Goal: Task Accomplishment & Management: Complete application form

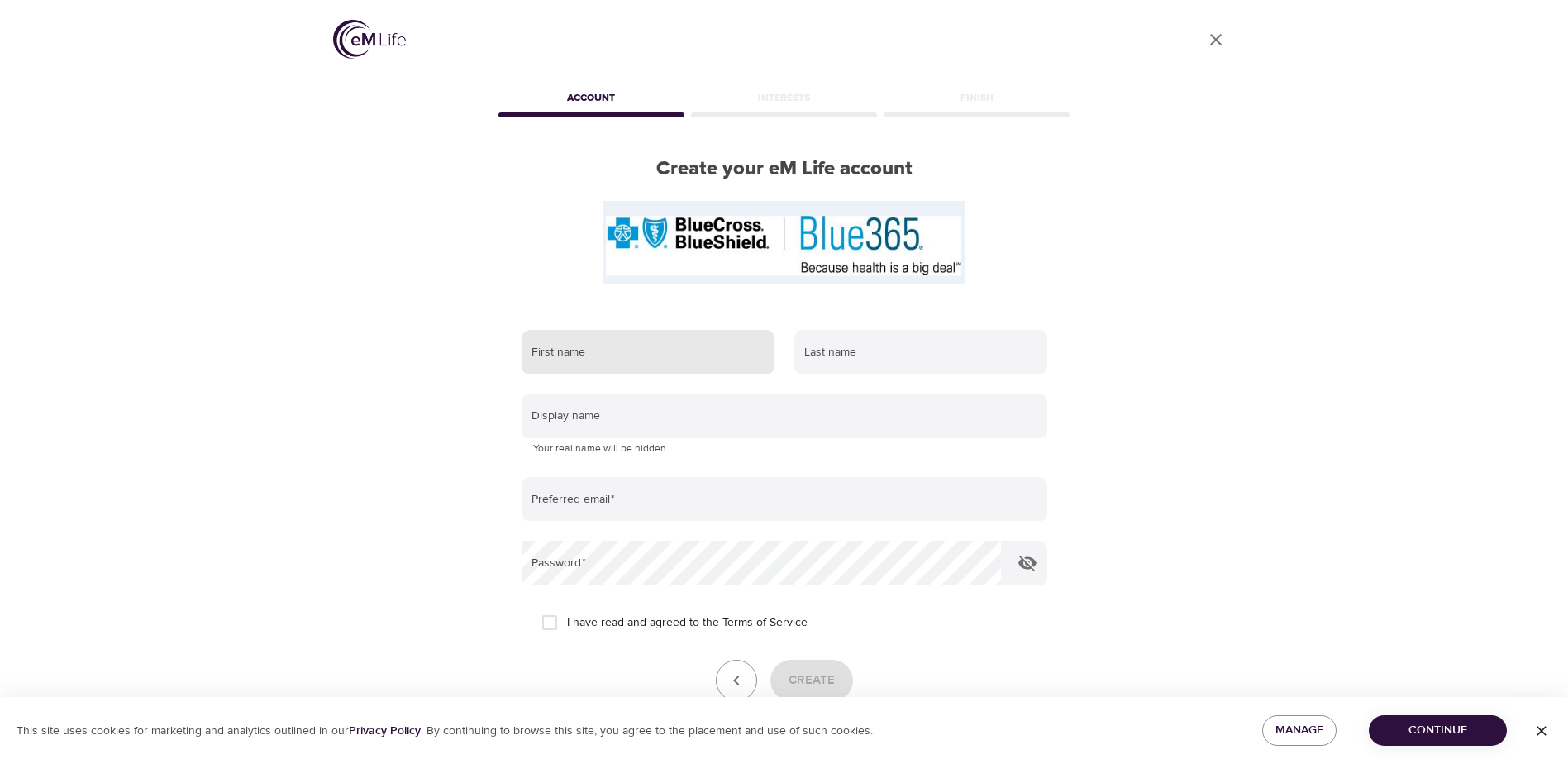
click at [595, 341] on input "text" at bounding box center [648, 352] width 253 height 44
type input "m"
type input "[PERSON_NAME]"
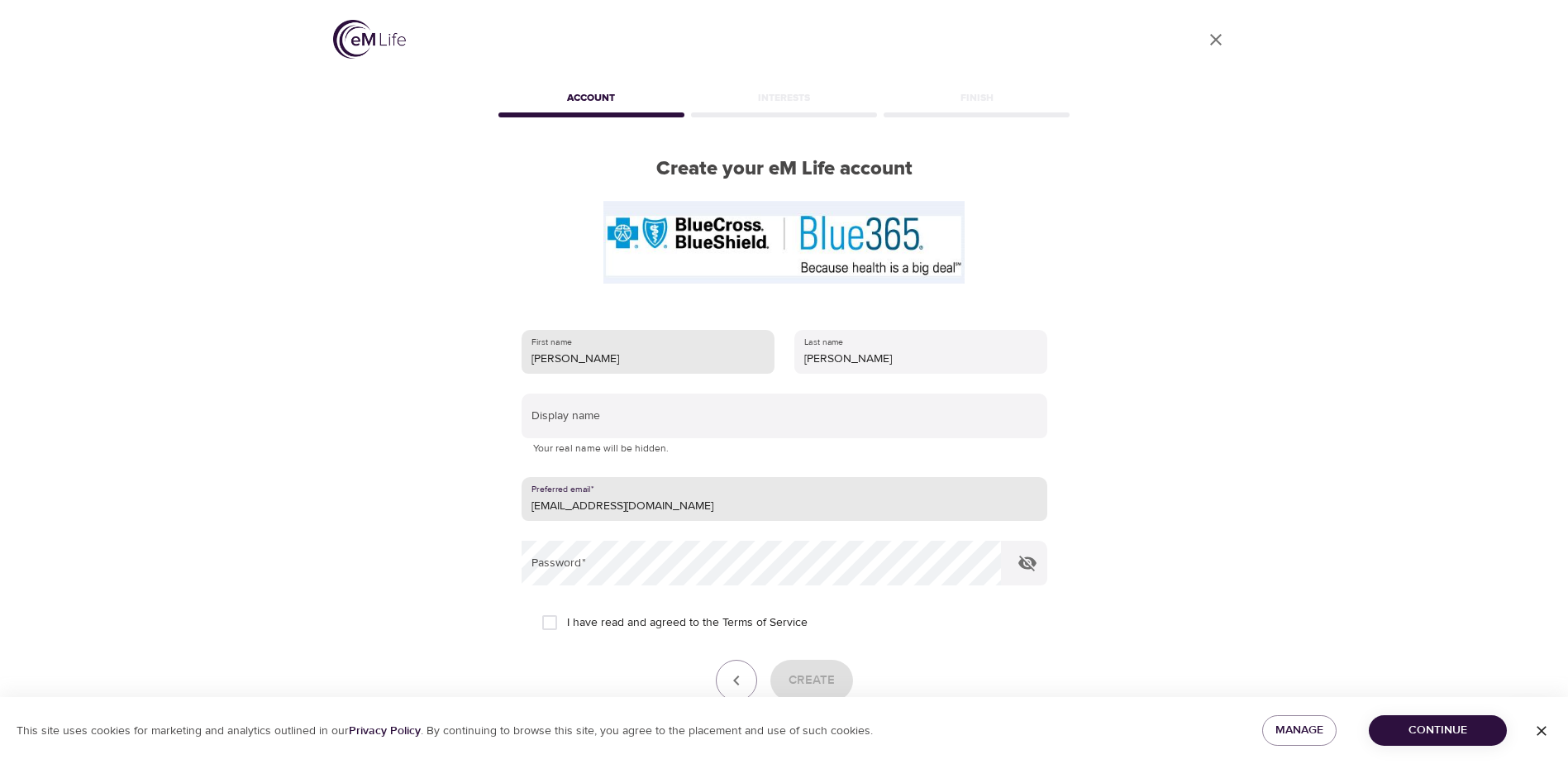
type input "[EMAIL_ADDRESS][DOMAIN_NAME]"
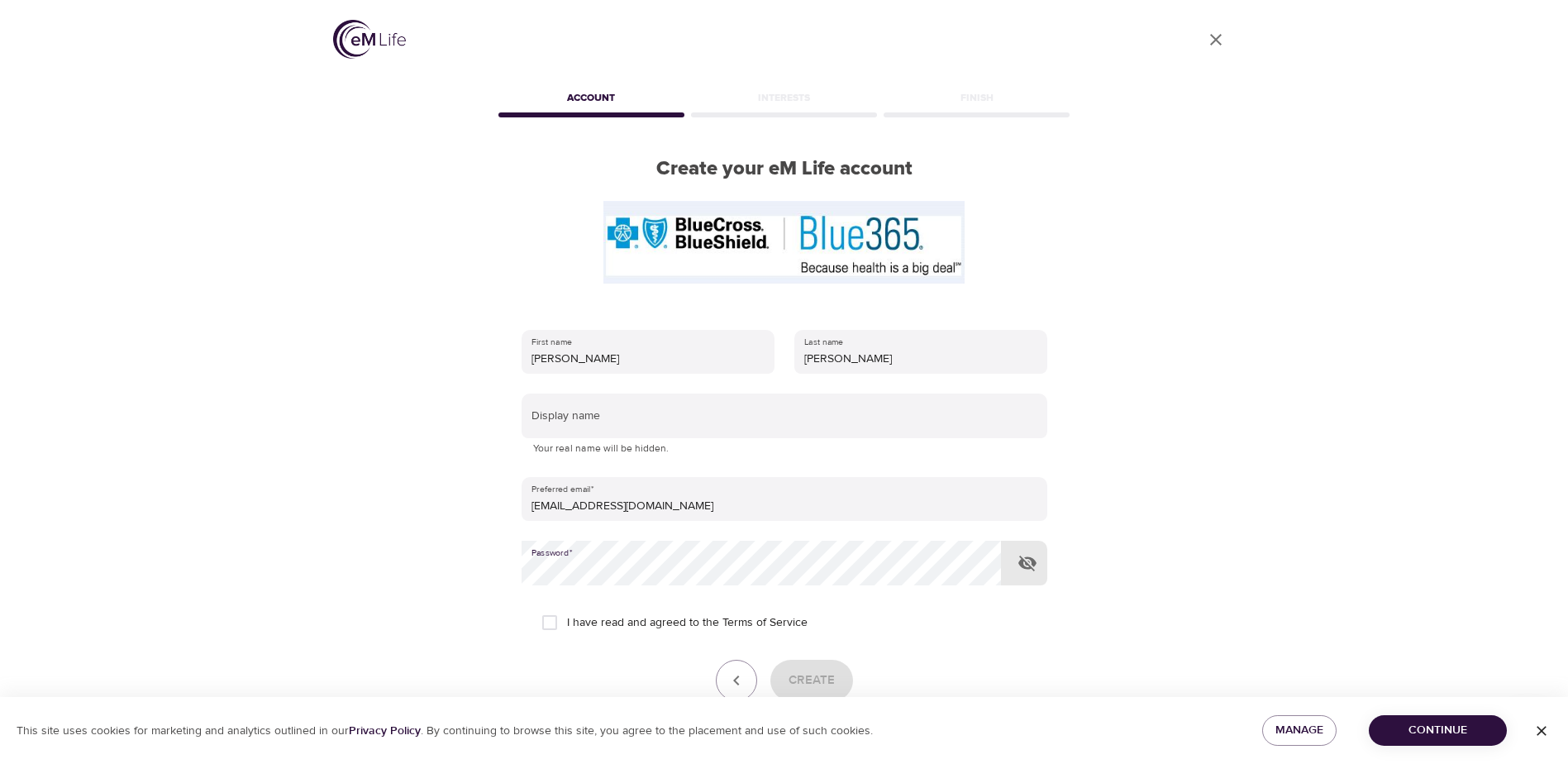
click at [550, 621] on input "I have read and agreed to the Terms of Service" at bounding box center [549, 622] width 35 height 35
checkbox input "true"
click at [1030, 563] on icon "button" at bounding box center [1026, 563] width 20 height 20
click at [818, 678] on span "Create" at bounding box center [811, 680] width 46 height 22
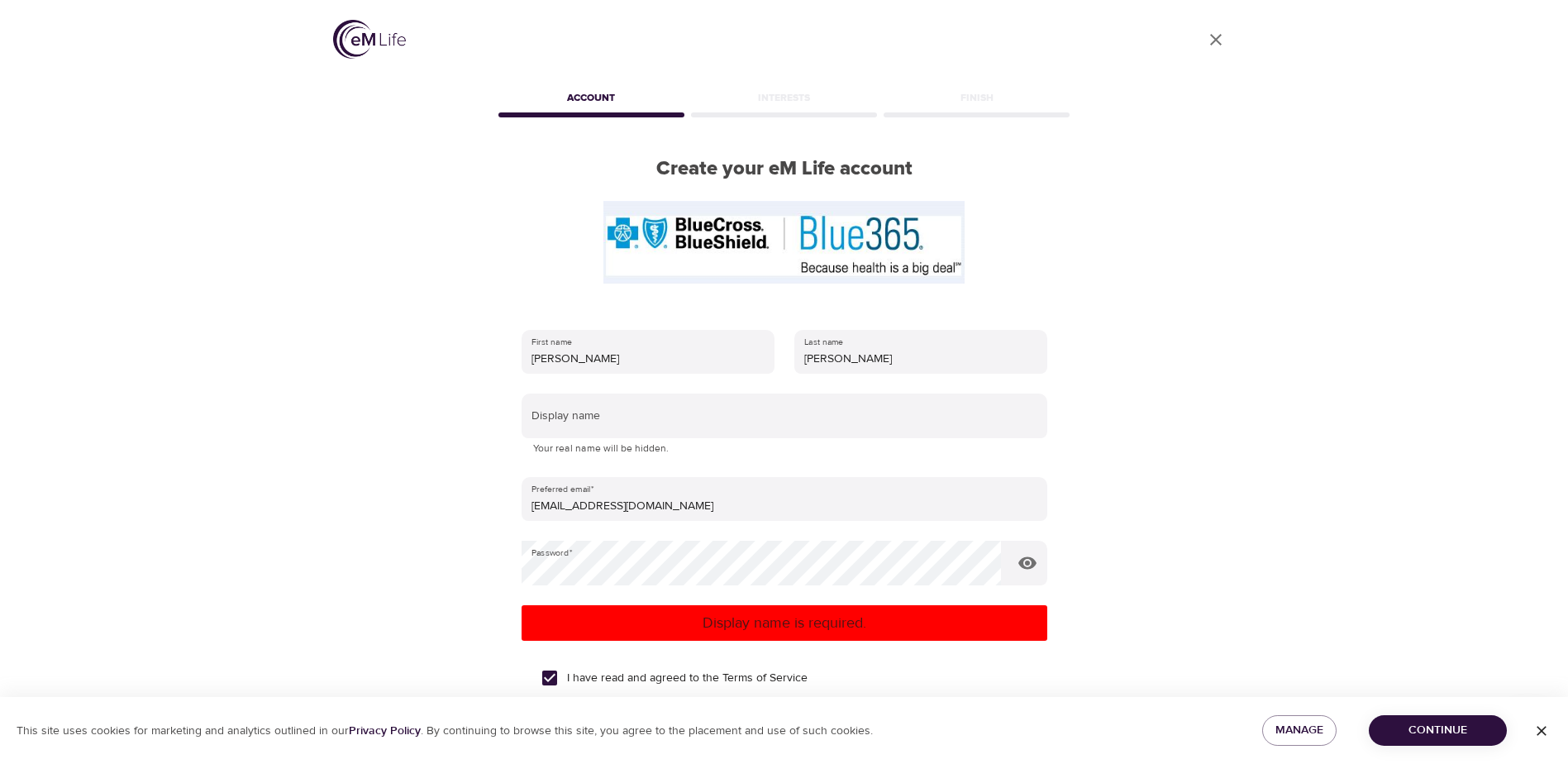
click at [658, 439] on div "Display name Your real name will be hidden." at bounding box center [784, 425] width 526 height 63
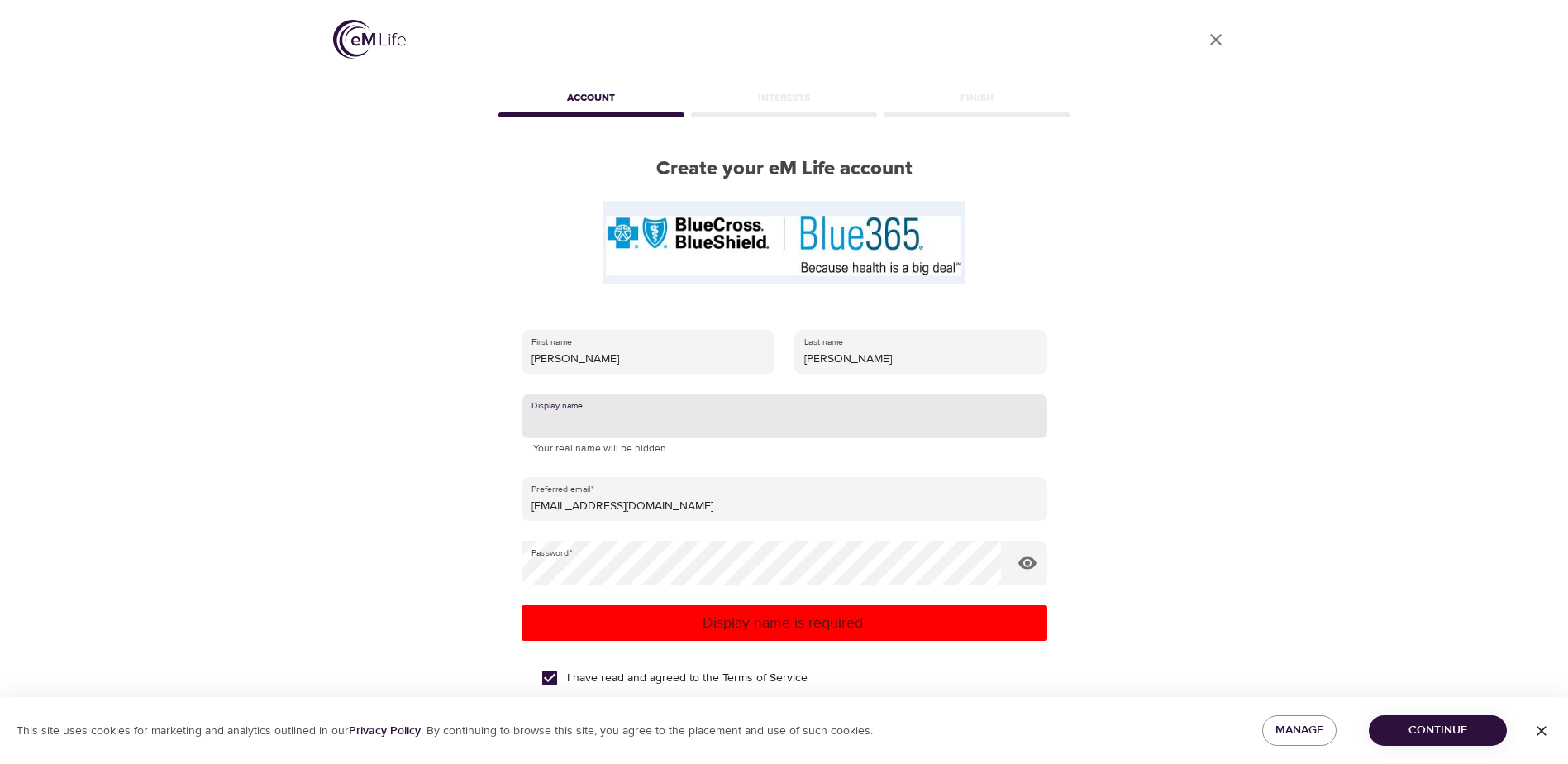
click at [678, 427] on input "text" at bounding box center [784, 415] width 526 height 44
click at [1437, 734] on span "Continue" at bounding box center [1438, 731] width 112 height 21
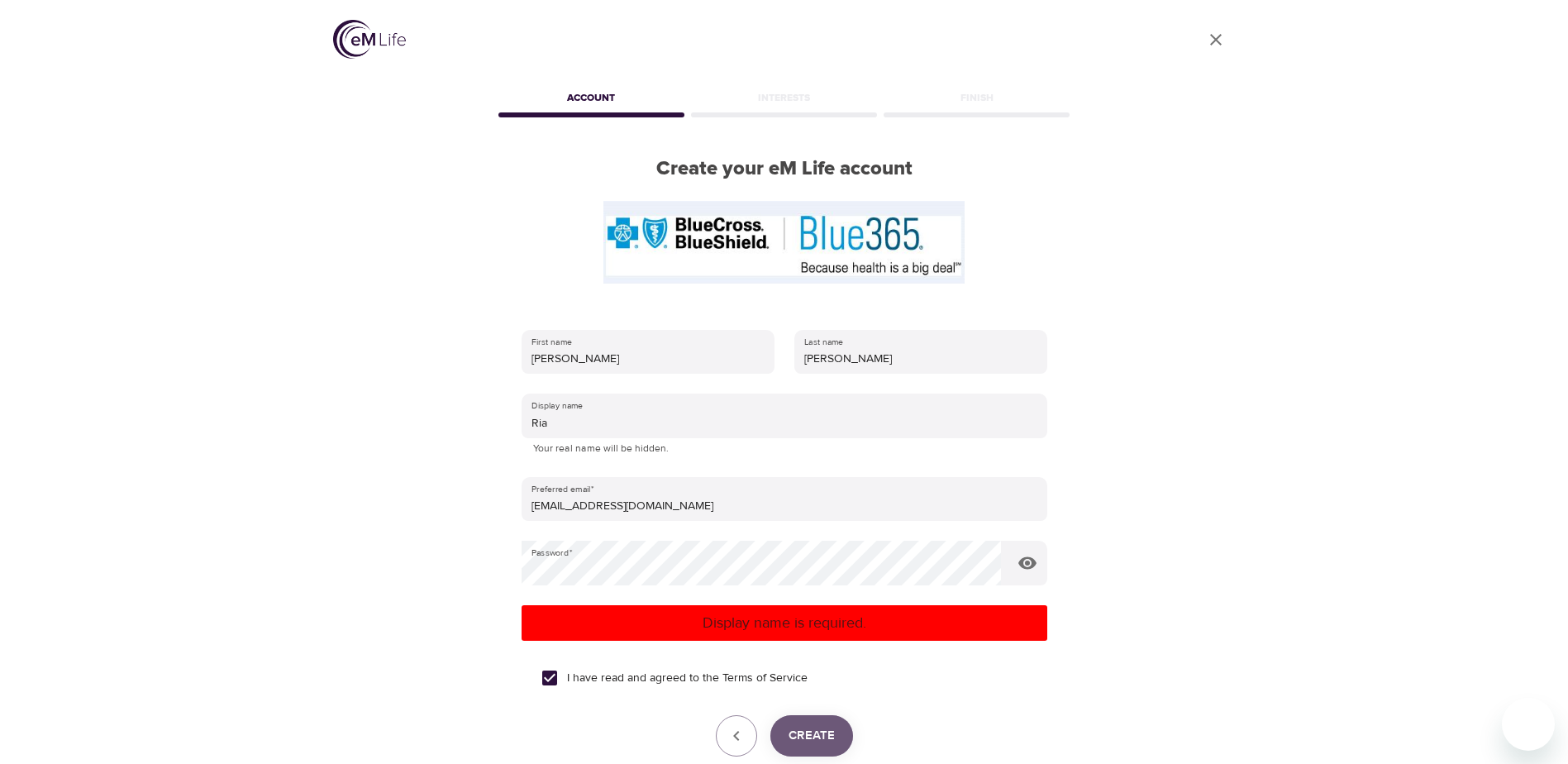
click at [825, 728] on span "Create" at bounding box center [811, 736] width 46 height 22
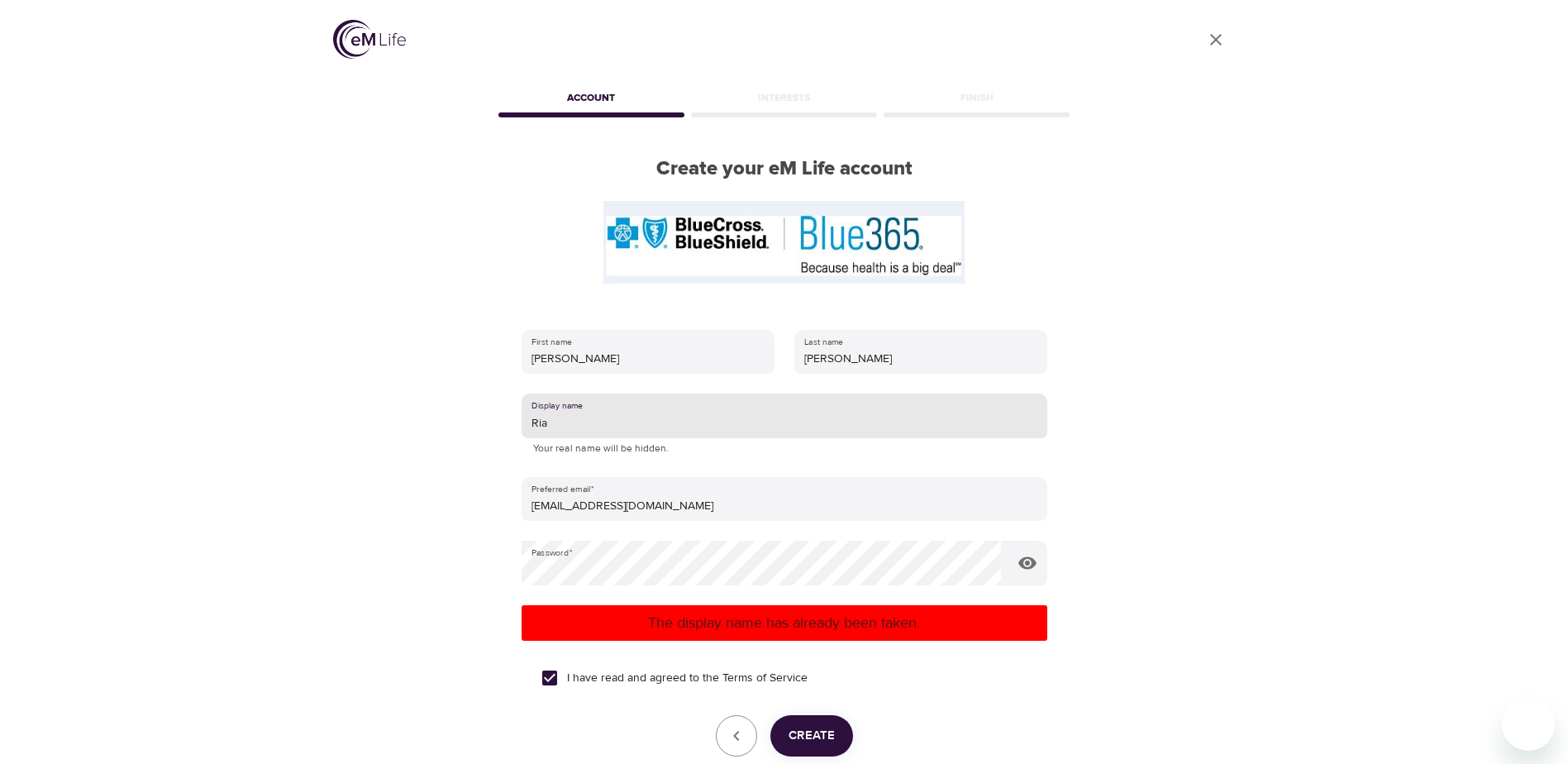
drag, startPoint x: 558, startPoint y: 427, endPoint x: 454, endPoint y: 426, distance: 104.0
click at [454, 426] on div "User Profile Account Interests Finish Create your eM Life account First name [P…" at bounding box center [784, 382] width 942 height 764
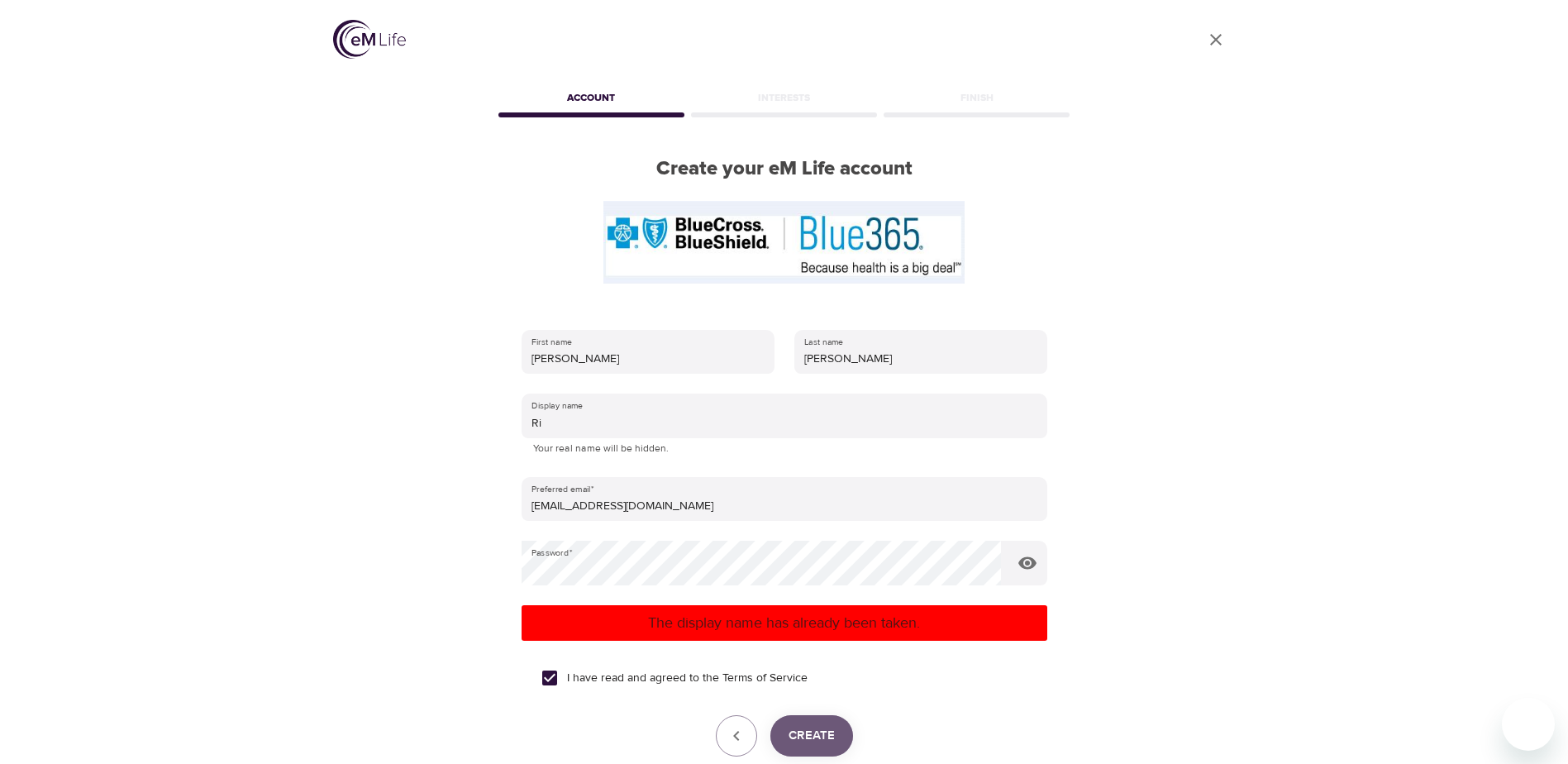
click at [831, 727] on span "Create" at bounding box center [811, 736] width 46 height 22
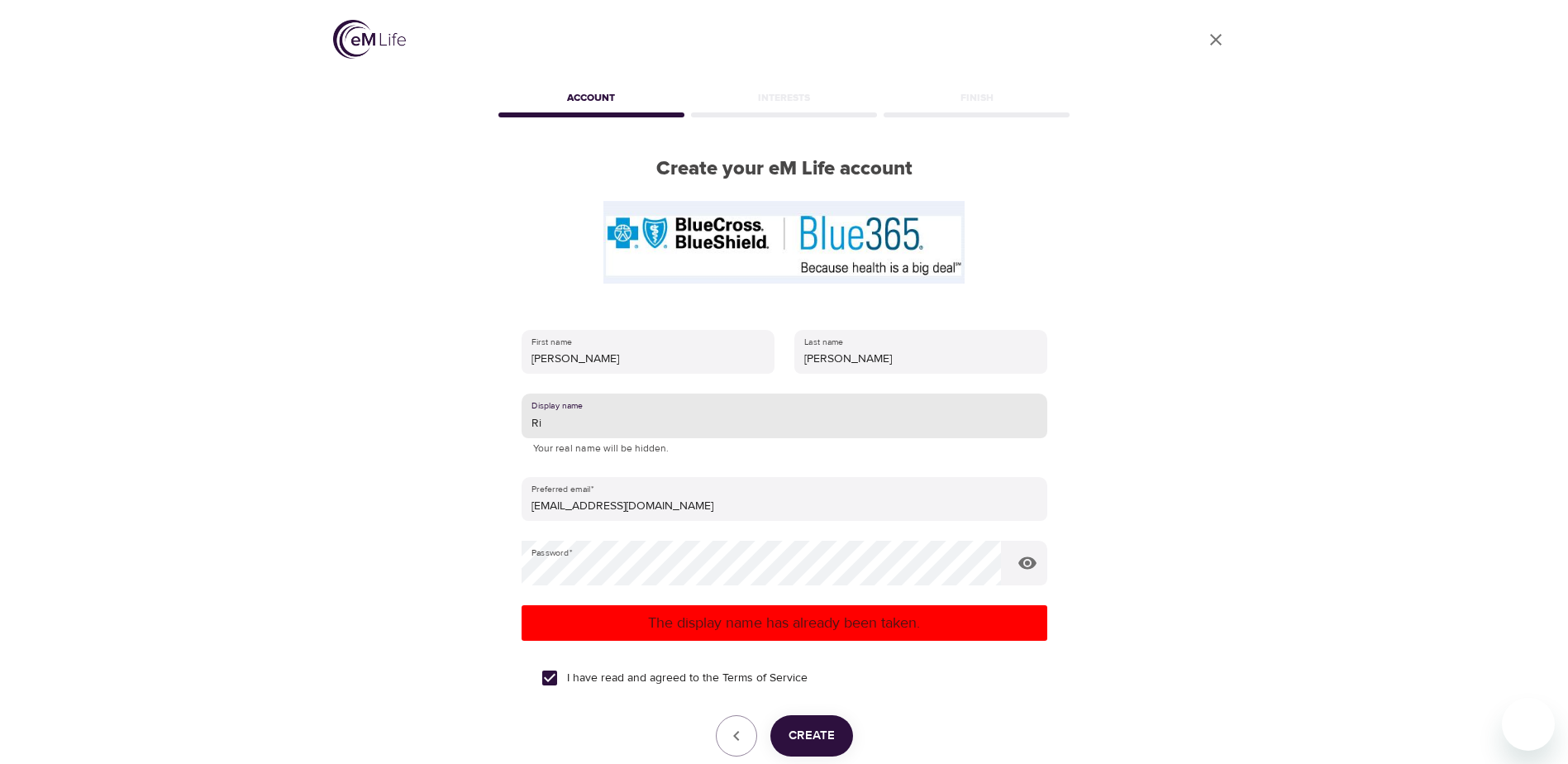
drag, startPoint x: 578, startPoint y: 429, endPoint x: 435, endPoint y: 429, distance: 143.0
click at [426, 429] on div "User Profile Account Interests Finish Create your eM Life account First name [P…" at bounding box center [784, 382] width 942 height 764
click at [844, 737] on button "Create" at bounding box center [811, 736] width 82 height 42
drag, startPoint x: 535, startPoint y: 431, endPoint x: 285, endPoint y: 463, distance: 252.0
click at [283, 463] on div "User Profile Account Interests Finish Create your eM Life account First name [P…" at bounding box center [784, 382] width 1568 height 764
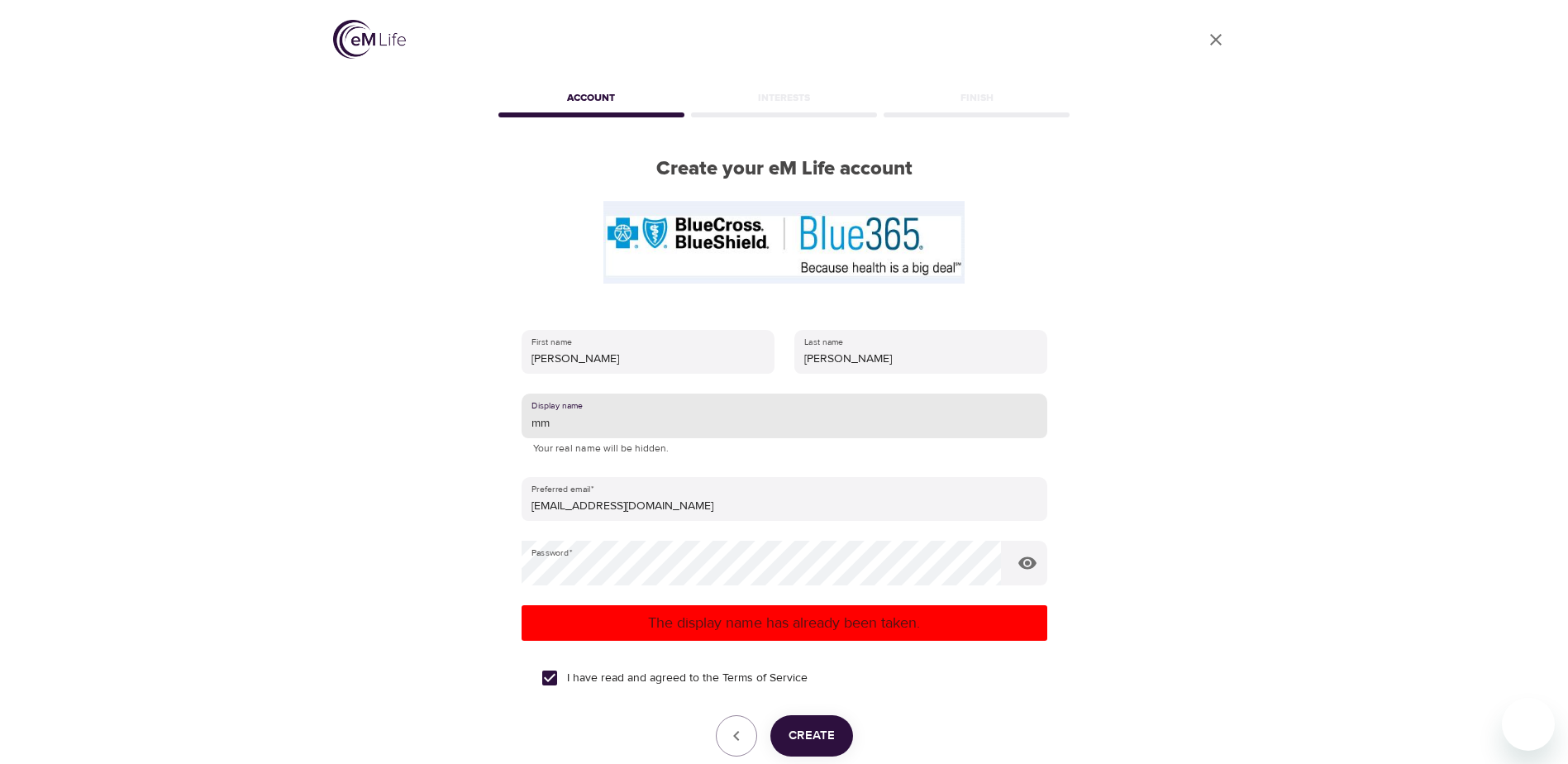
type input "m"
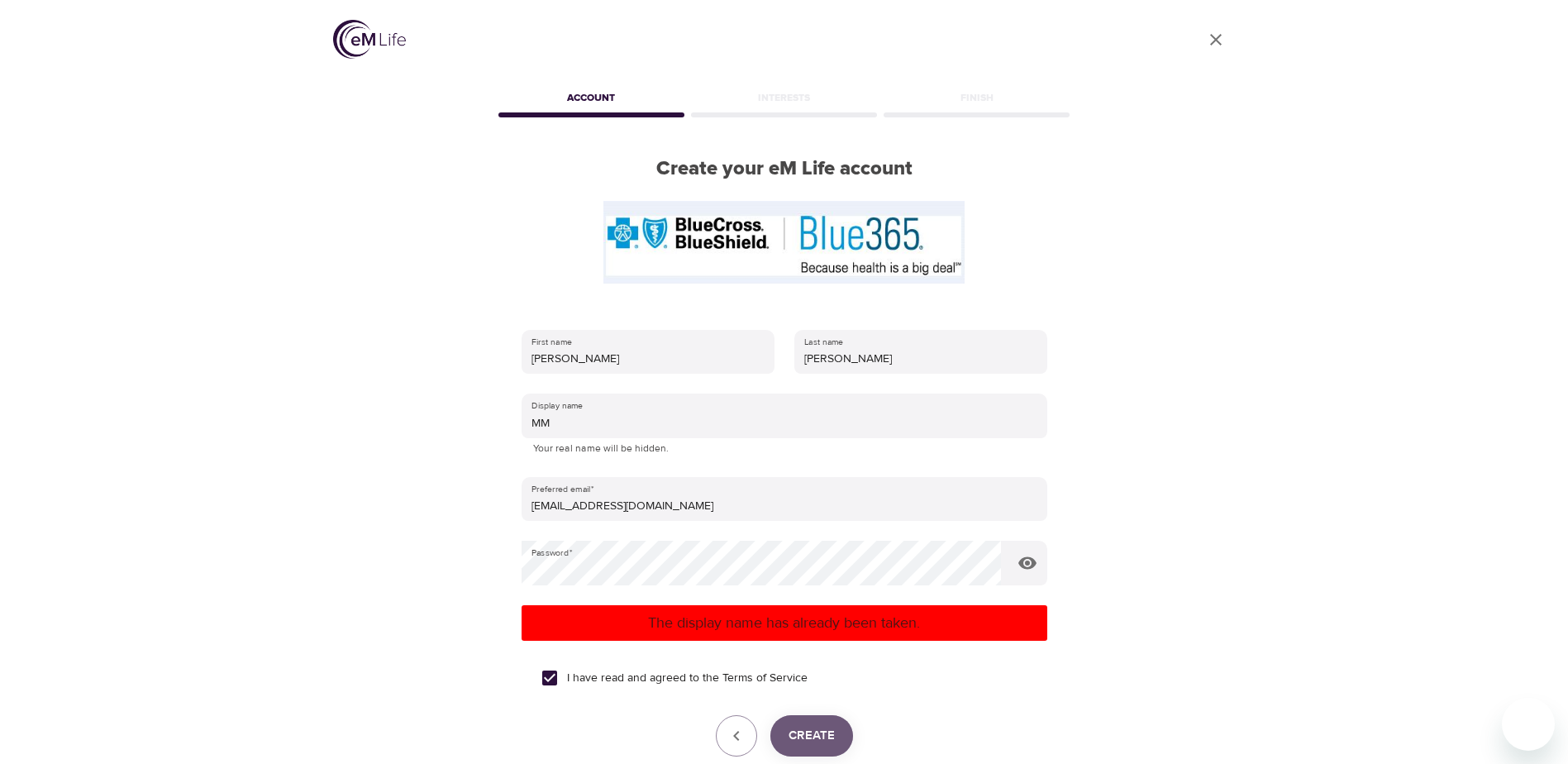
drag, startPoint x: 818, startPoint y: 736, endPoint x: 819, endPoint y: 714, distance: 22.0
click at [818, 735] on span "Create" at bounding box center [811, 736] width 46 height 22
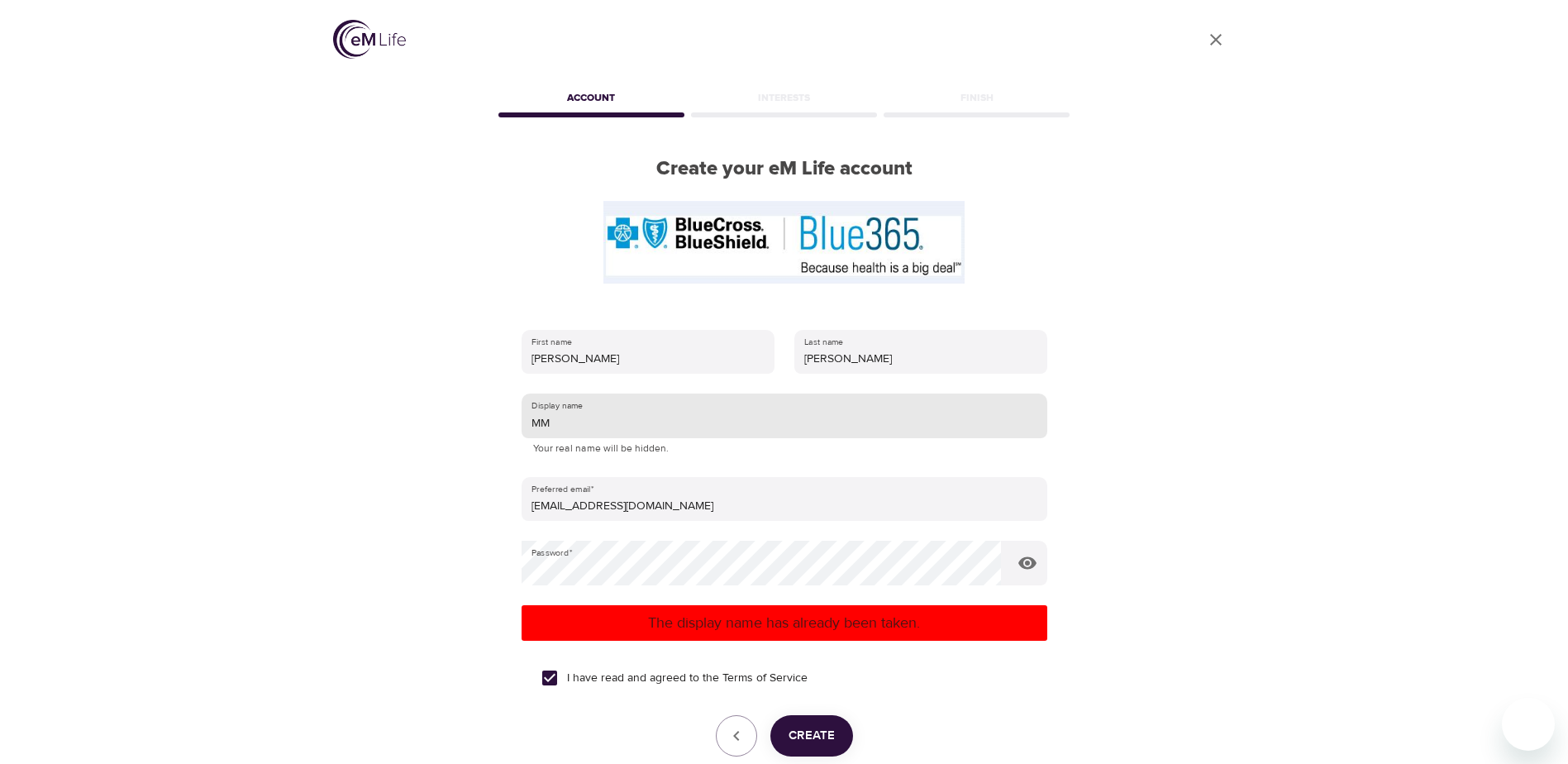
click at [597, 427] on input "MM" at bounding box center [784, 415] width 526 height 44
click at [379, 422] on div "User Profile Account Interests Finish Create your eM Life account First name [P…" at bounding box center [784, 382] width 942 height 764
type input "s"
click at [938, 613] on p "The display name has already been taken." at bounding box center [784, 623] width 512 height 23
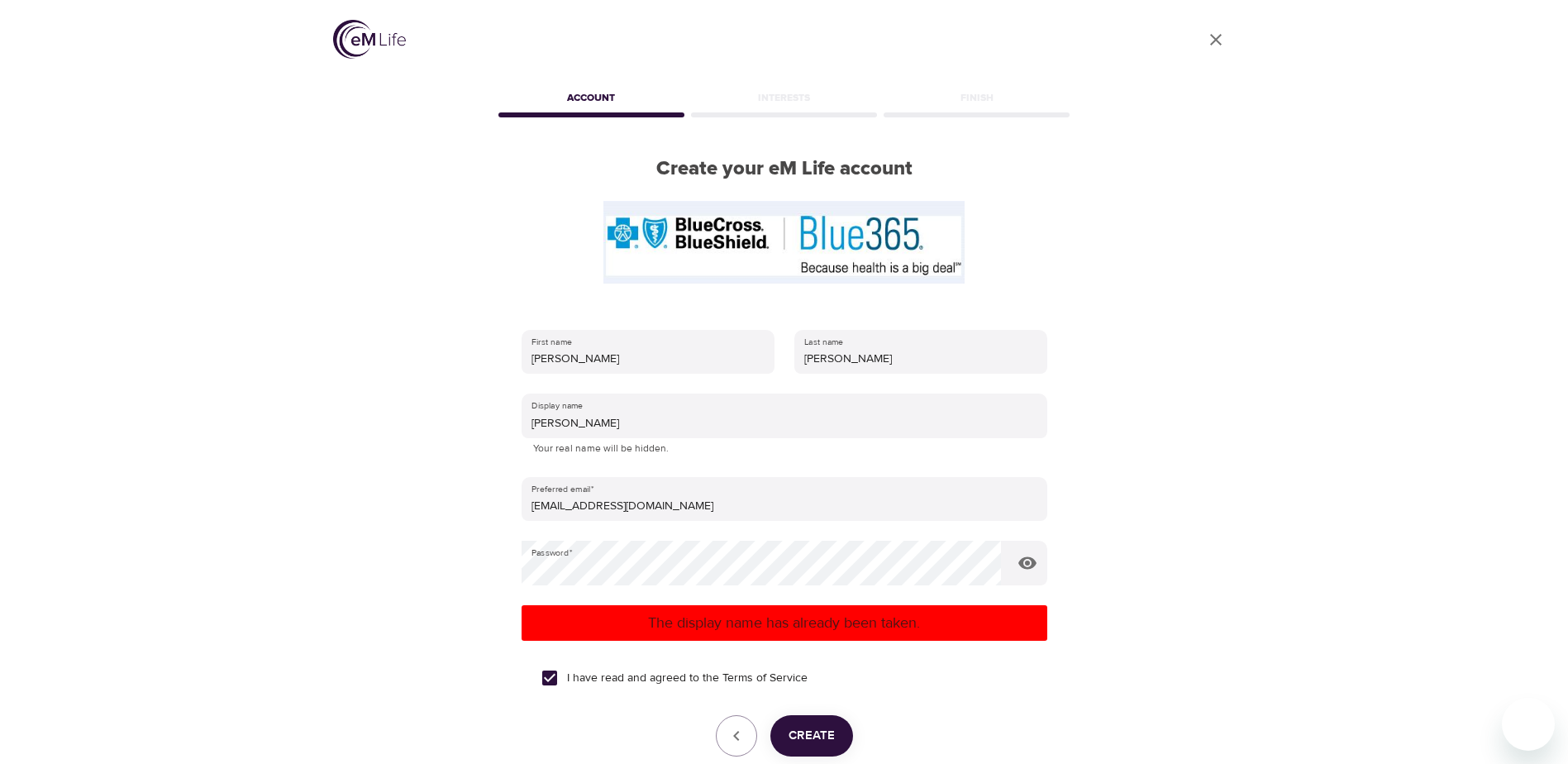
click at [927, 622] on p "The display name has already been taken." at bounding box center [784, 623] width 512 height 23
click at [752, 618] on p "The display name has already been taken." at bounding box center [784, 623] width 512 height 23
click at [814, 739] on span "Create" at bounding box center [811, 736] width 46 height 22
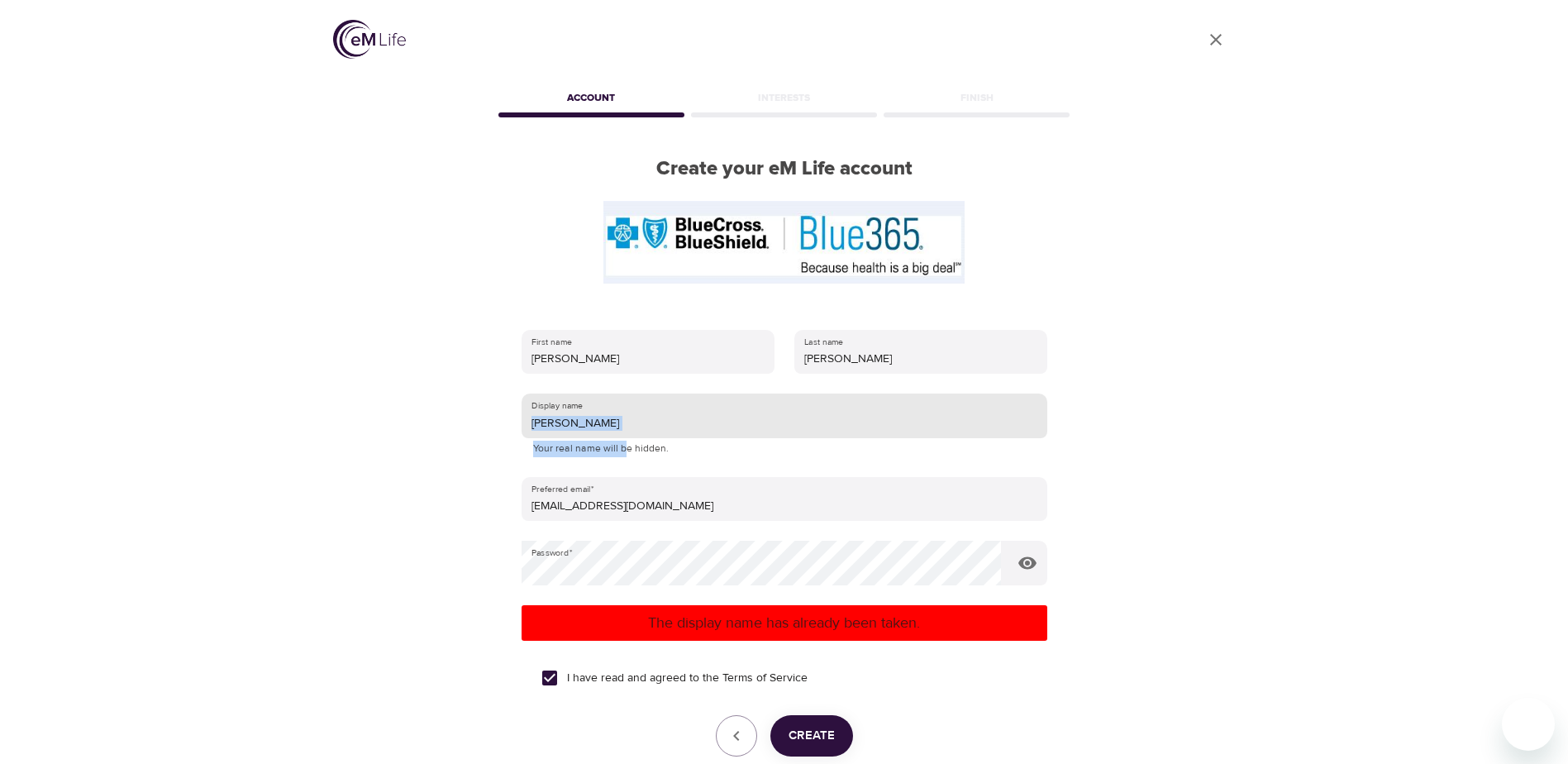
drag, startPoint x: 615, startPoint y: 437, endPoint x: 538, endPoint y: 425, distance: 77.9
click at [538, 425] on div "Display name [PERSON_NAME] Your real name will be hidden." at bounding box center [784, 425] width 526 height 63
click at [625, 420] on input "[PERSON_NAME]" at bounding box center [784, 415] width 526 height 44
click at [409, 418] on div "User Profile Account Interests Finish Create your eM Life account First name [P…" at bounding box center [784, 382] width 942 height 764
type input "Mari"
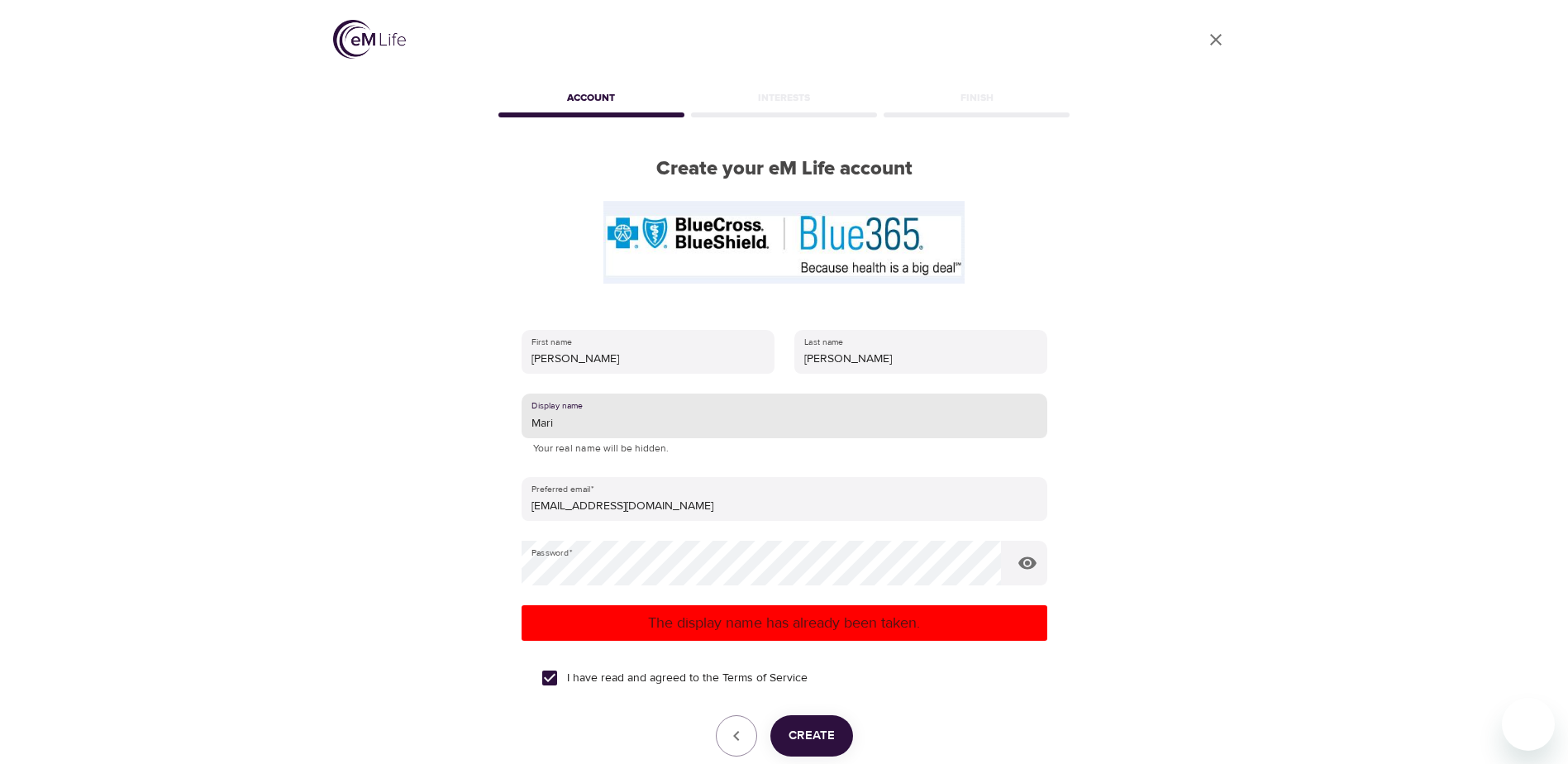
click at [812, 740] on span "Create" at bounding box center [811, 736] width 46 height 22
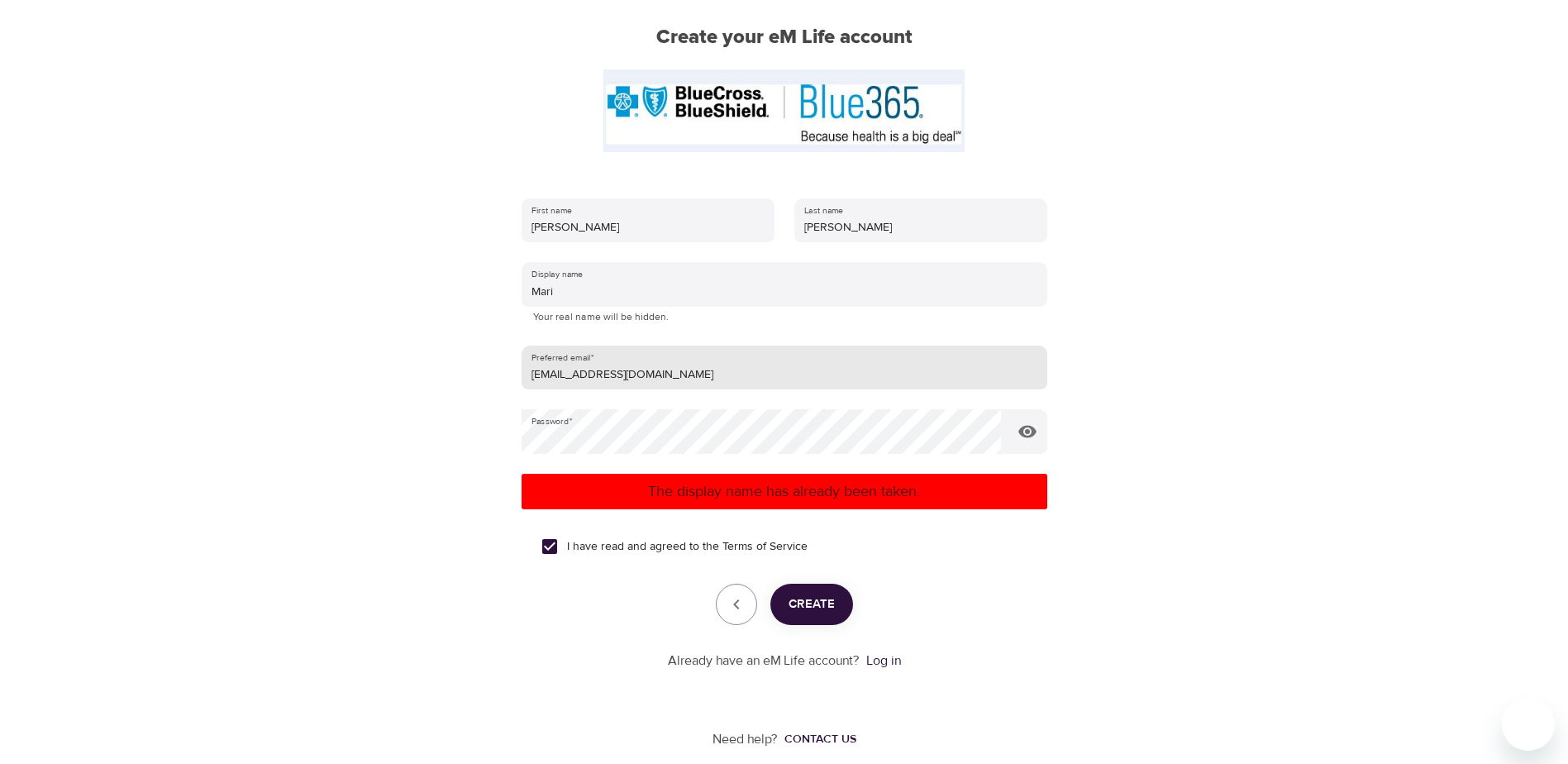
scroll to position [149, 0]
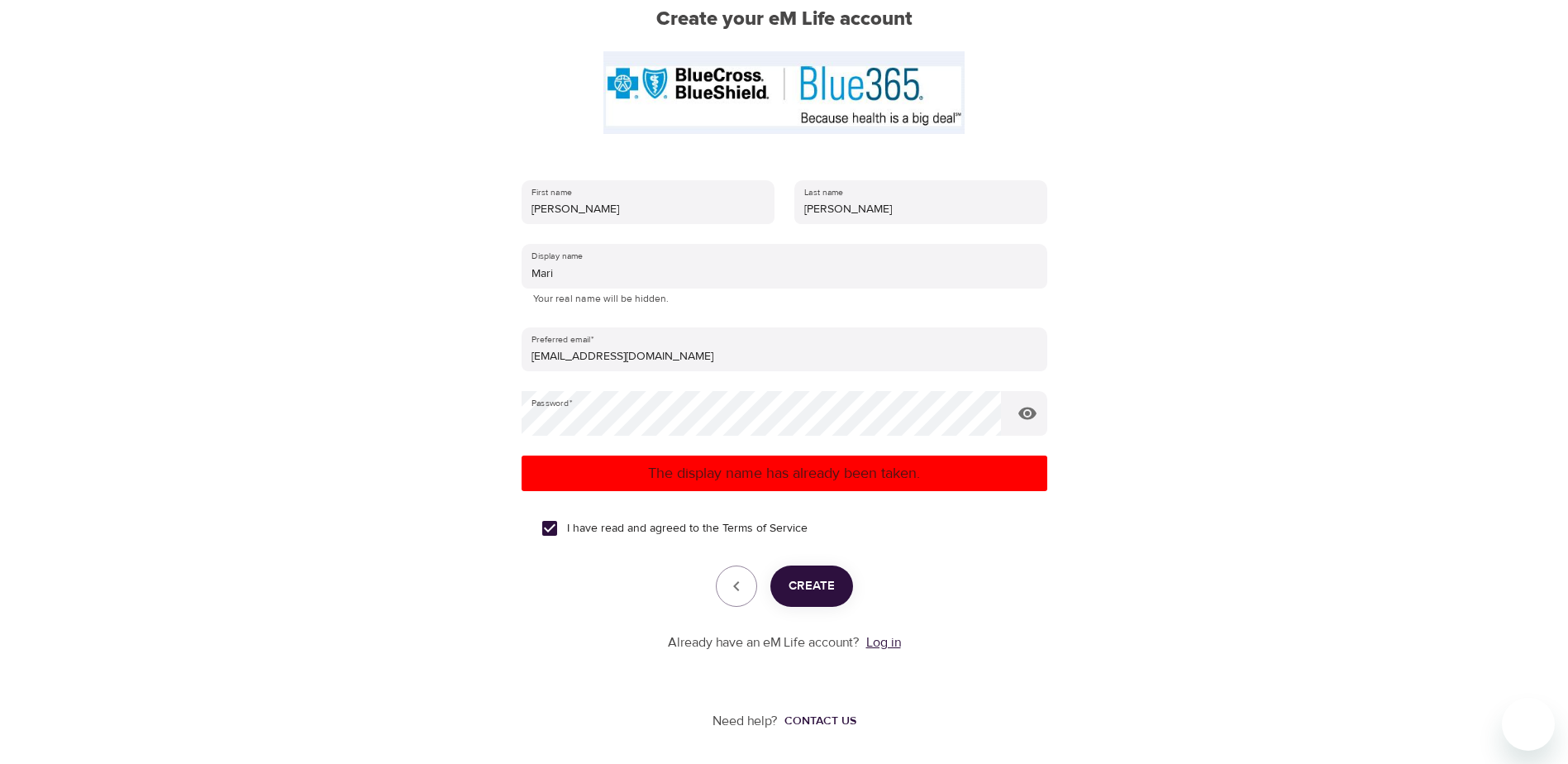
click at [898, 638] on link "Log in" at bounding box center [883, 642] width 35 height 16
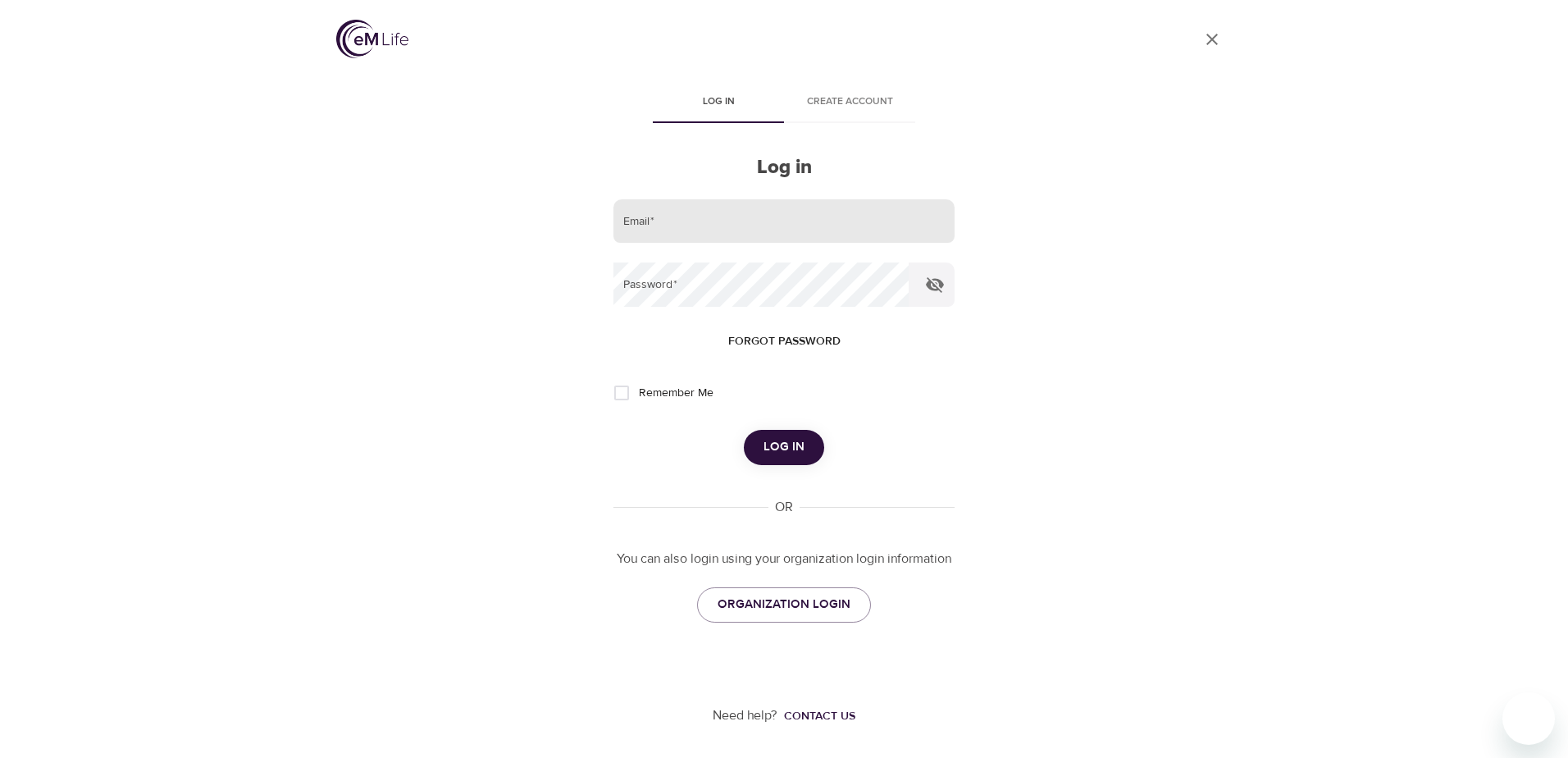
click at [749, 215] on input "email" at bounding box center [784, 220] width 341 height 44
click at [749, 221] on input "email" at bounding box center [784, 220] width 341 height 44
drag, startPoint x: 1120, startPoint y: 435, endPoint x: 1096, endPoint y: 428, distance: 25.0
click at [1104, 431] on div "User Profile Log in Create account Log in Email   * Password   * Forgot passwor…" at bounding box center [783, 379] width 935 height 758
click at [738, 219] on input "email" at bounding box center [784, 220] width 341 height 44
